Goal: Find specific page/section: Find specific page/section

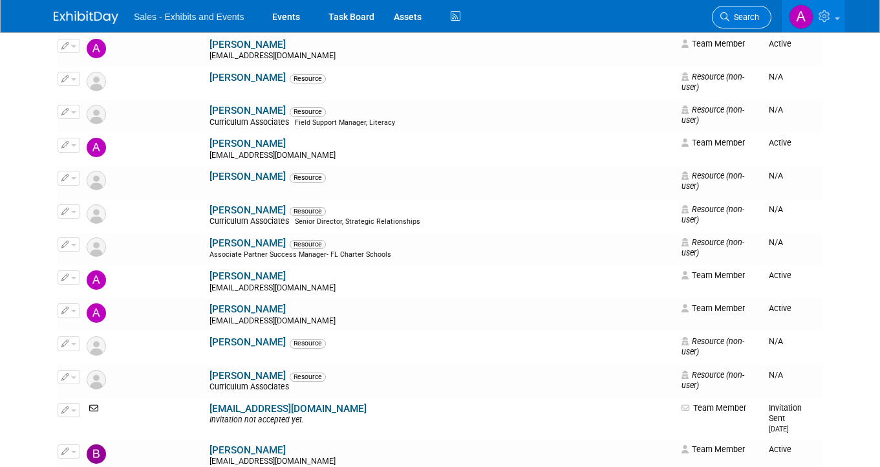
click at [735, 17] on span "Search" at bounding box center [744, 17] width 30 height 10
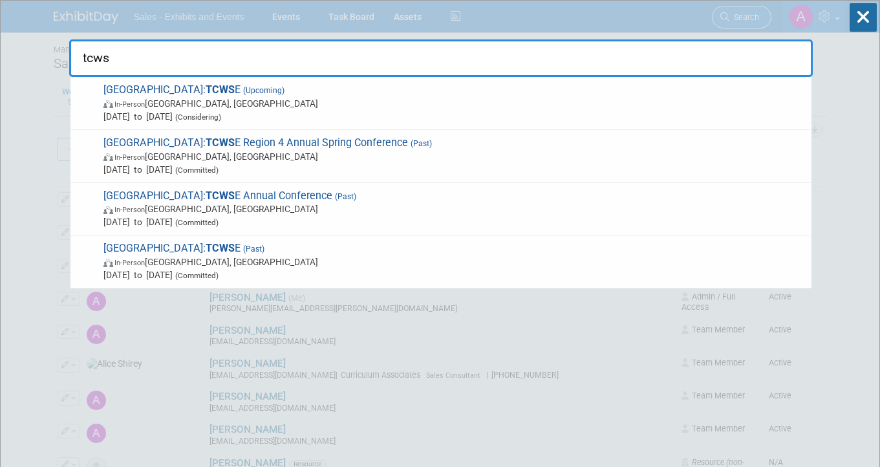
type input "tcwse"
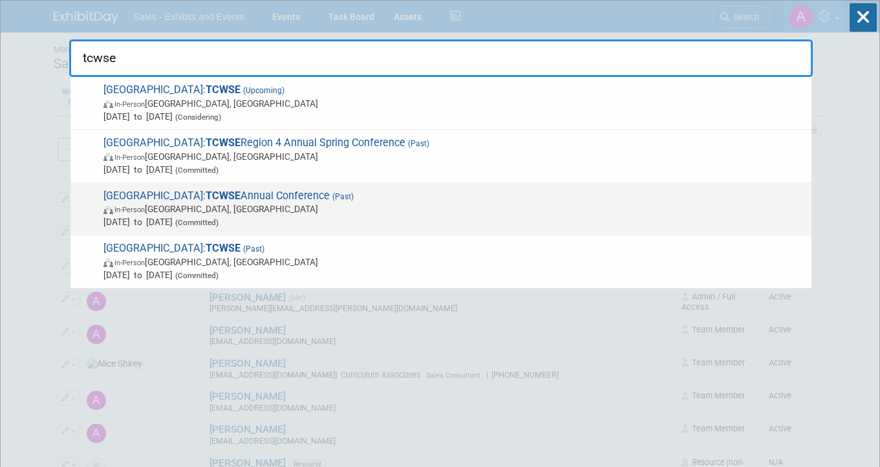
click at [256, 208] on span "In-Person [GEOGRAPHIC_DATA], [GEOGRAPHIC_DATA]" at bounding box center [453, 208] width 701 height 13
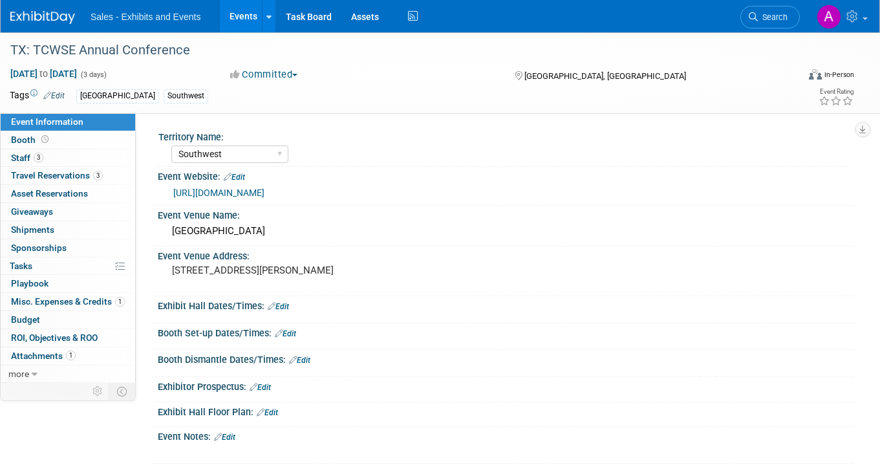
select select "Southwest"
click at [67, 143] on link "Booth" at bounding box center [68, 139] width 134 height 17
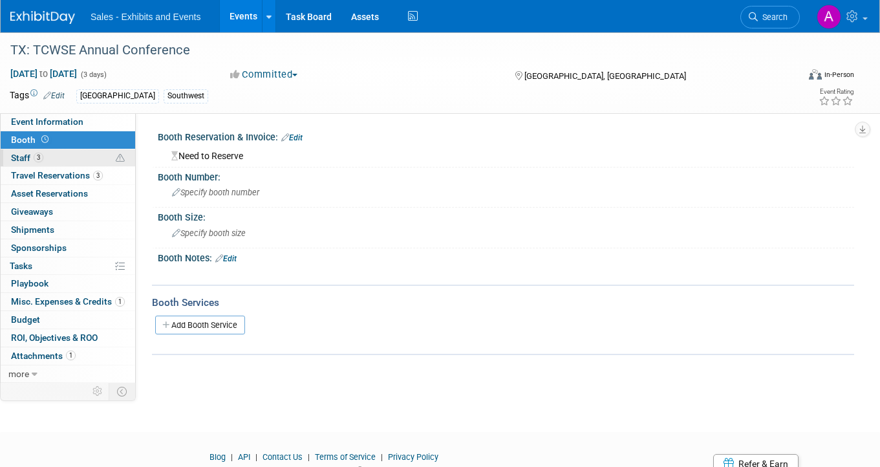
click at [63, 161] on link "3 Staff 3" at bounding box center [68, 157] width 134 height 17
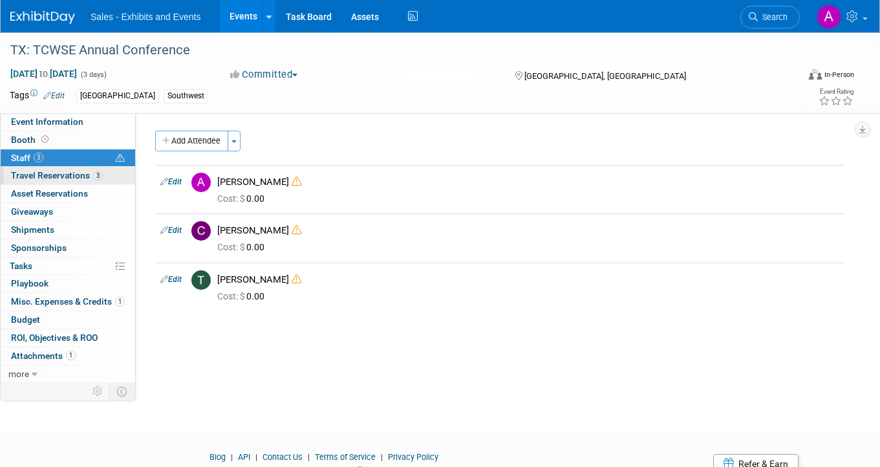
click at [63, 175] on span "Travel Reservations 3" at bounding box center [57, 175] width 92 height 10
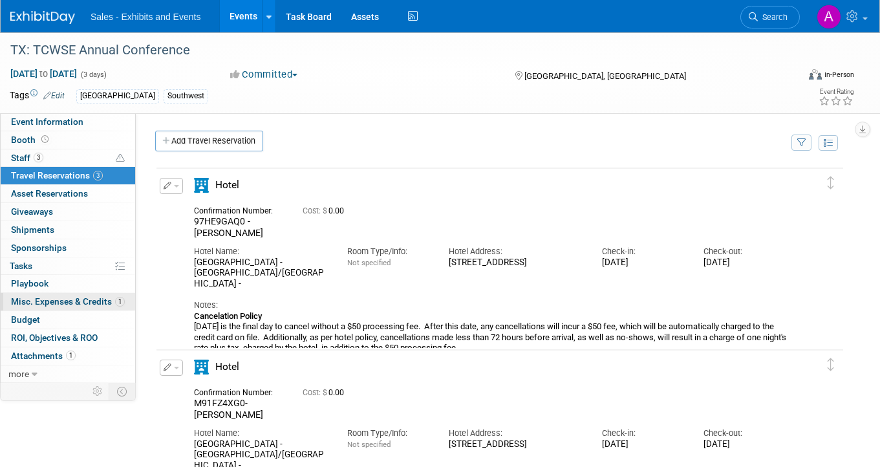
click at [72, 295] on link "1 Misc. Expenses & Credits 1" at bounding box center [68, 301] width 134 height 17
